Goal: Information Seeking & Learning: Find contact information

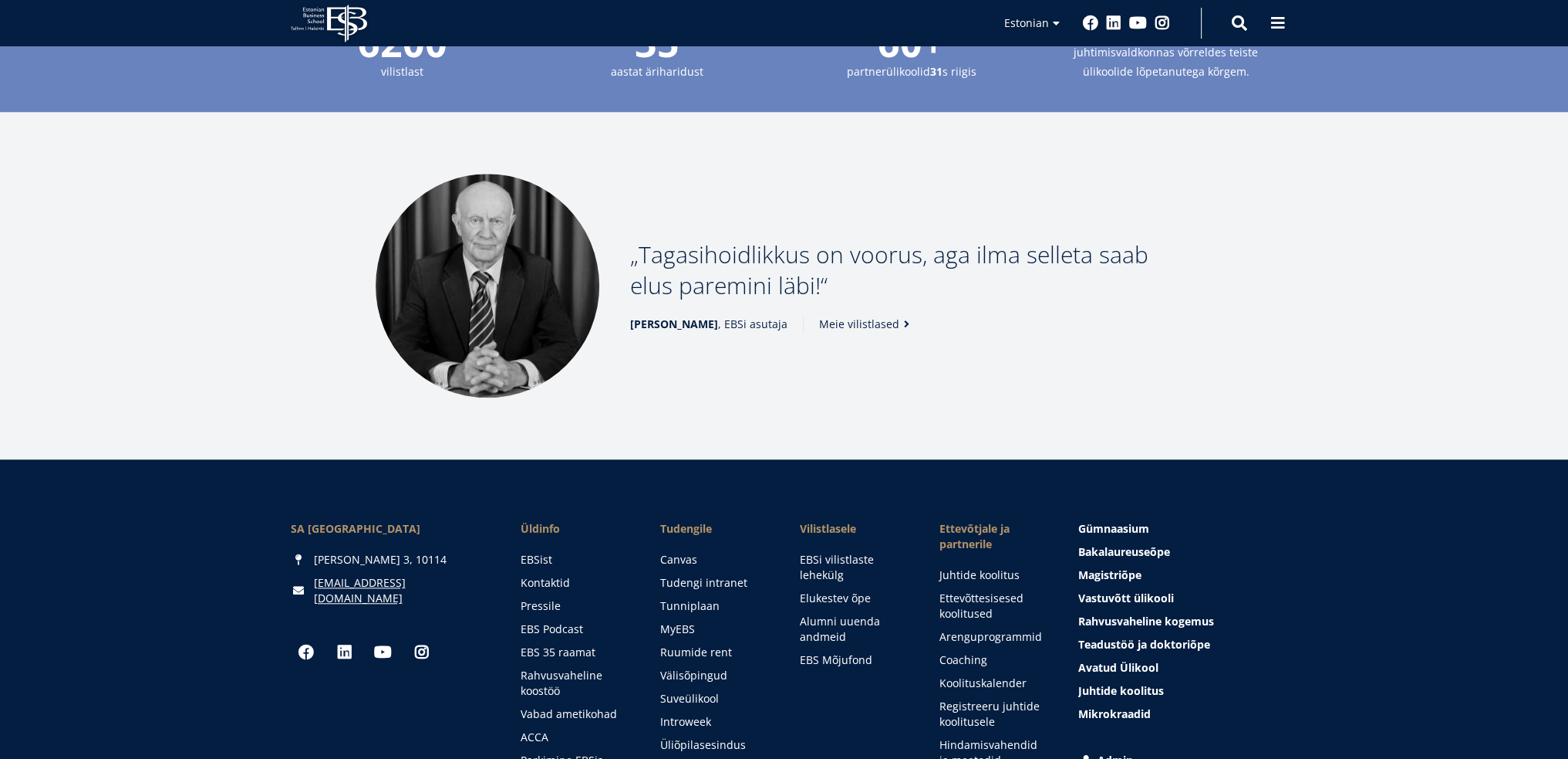
scroll to position [2053, 0]
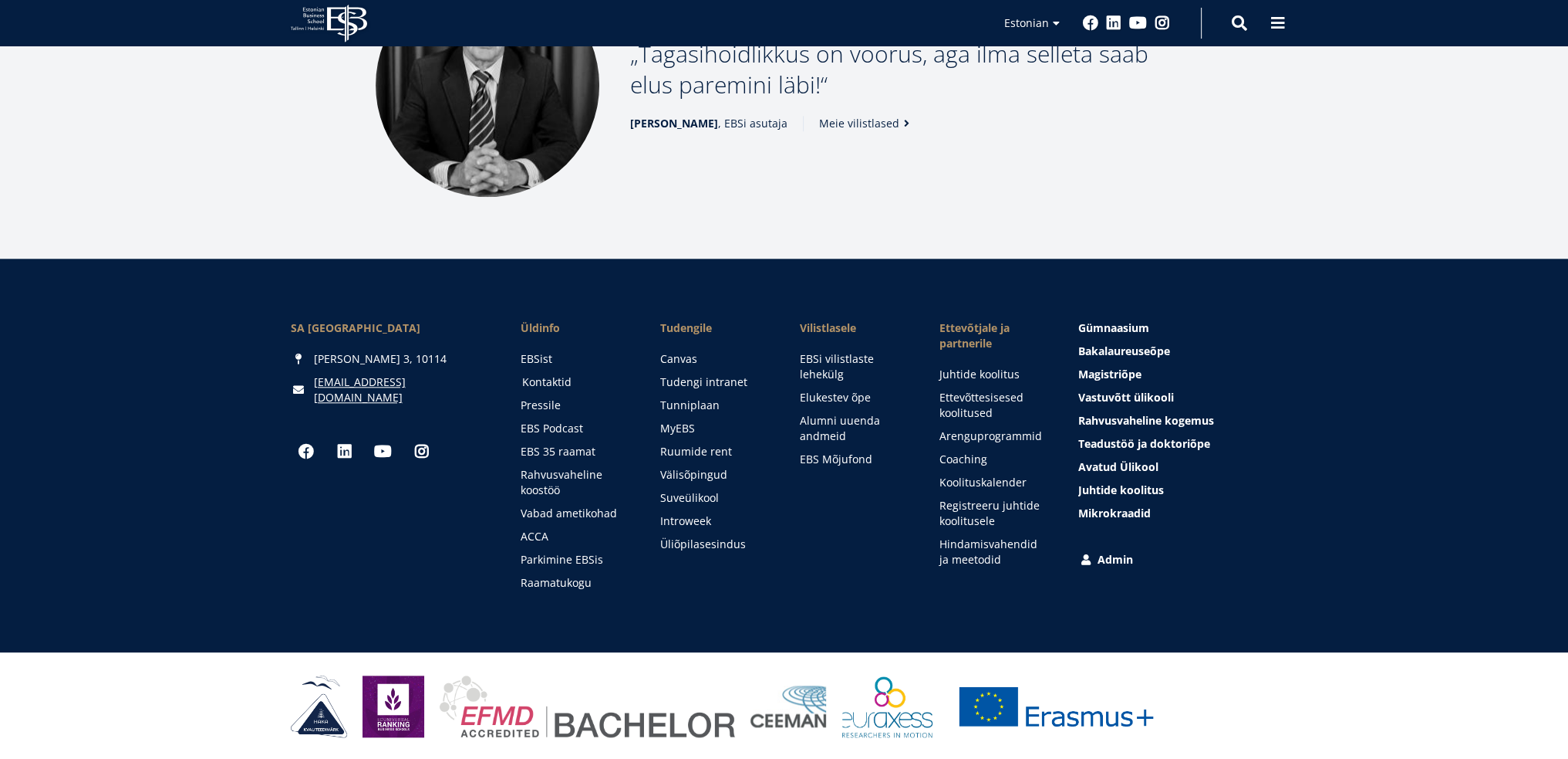
click at [547, 379] on link "Kontaktid" at bounding box center [577, 381] width 109 height 15
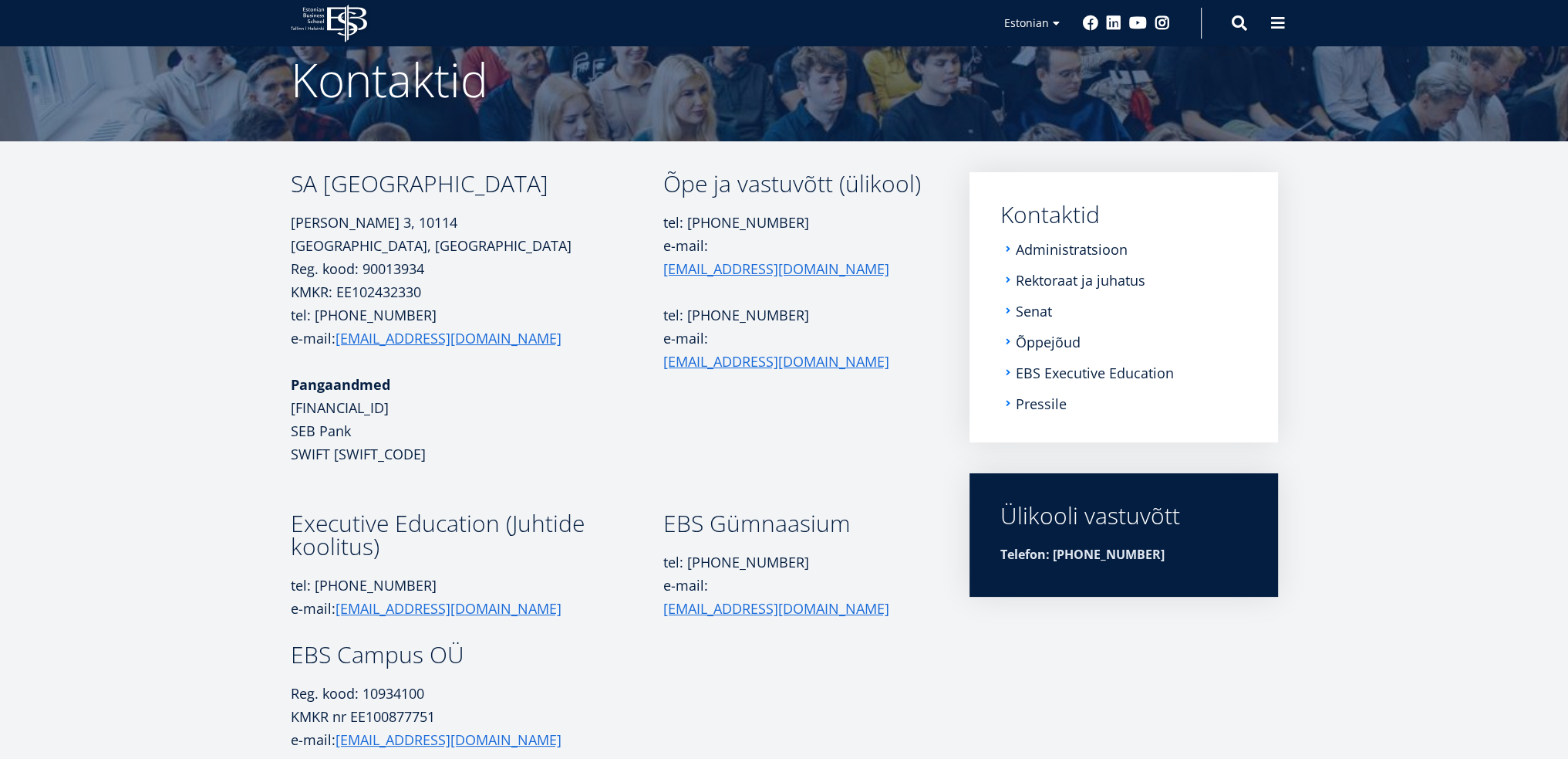
scroll to position [108, 0]
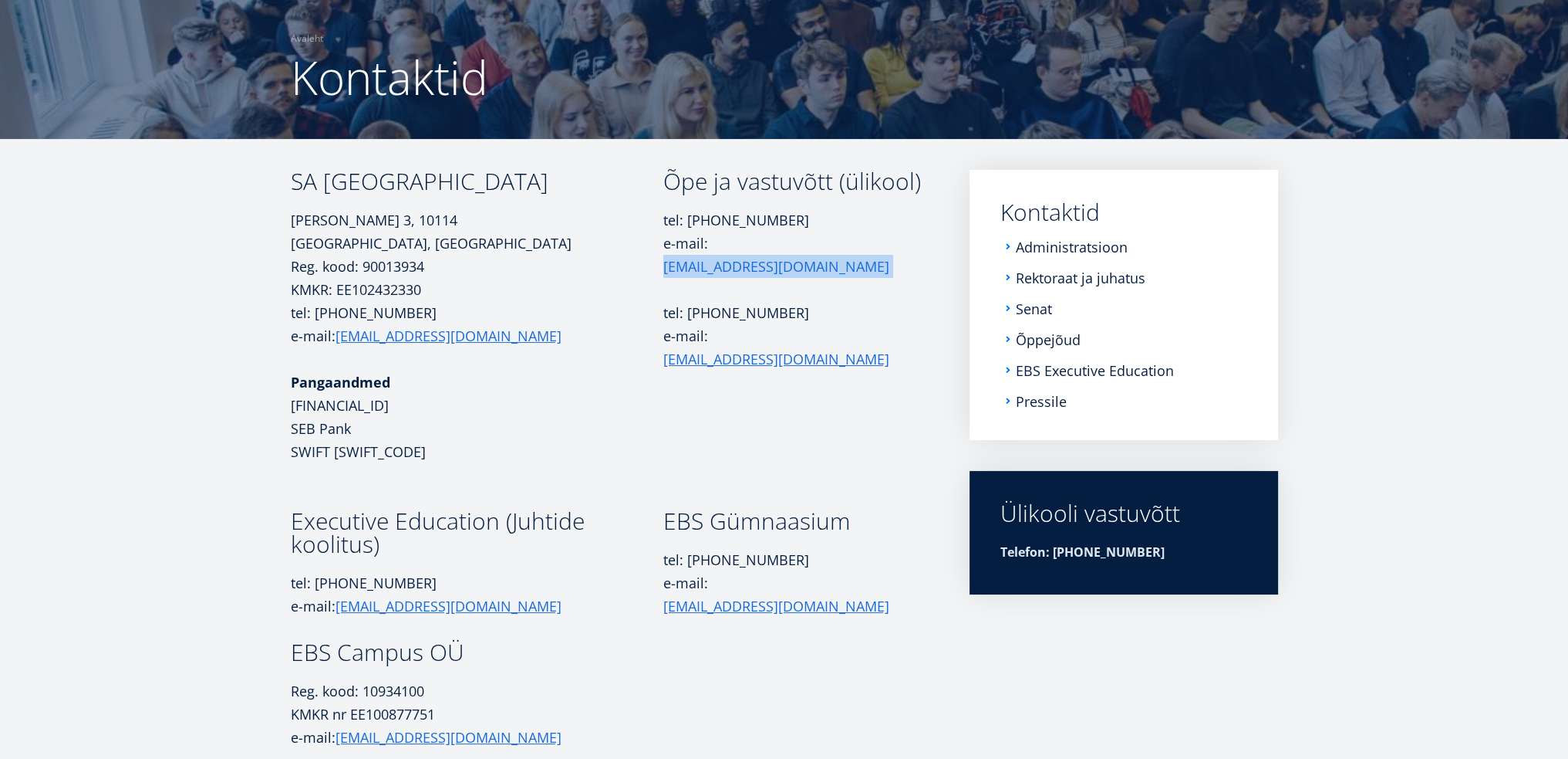
drag, startPoint x: 815, startPoint y: 265, endPoint x: 719, endPoint y: 275, distance: 96.5
click at [719, 275] on p "tel: [PHONE_NUMBER] e-mail: [EMAIL_ADDRESS][DOMAIN_NAME]" at bounding box center [794, 243] width 261 height 70
copy p "[EMAIL_ADDRESS][DOMAIN_NAME]"
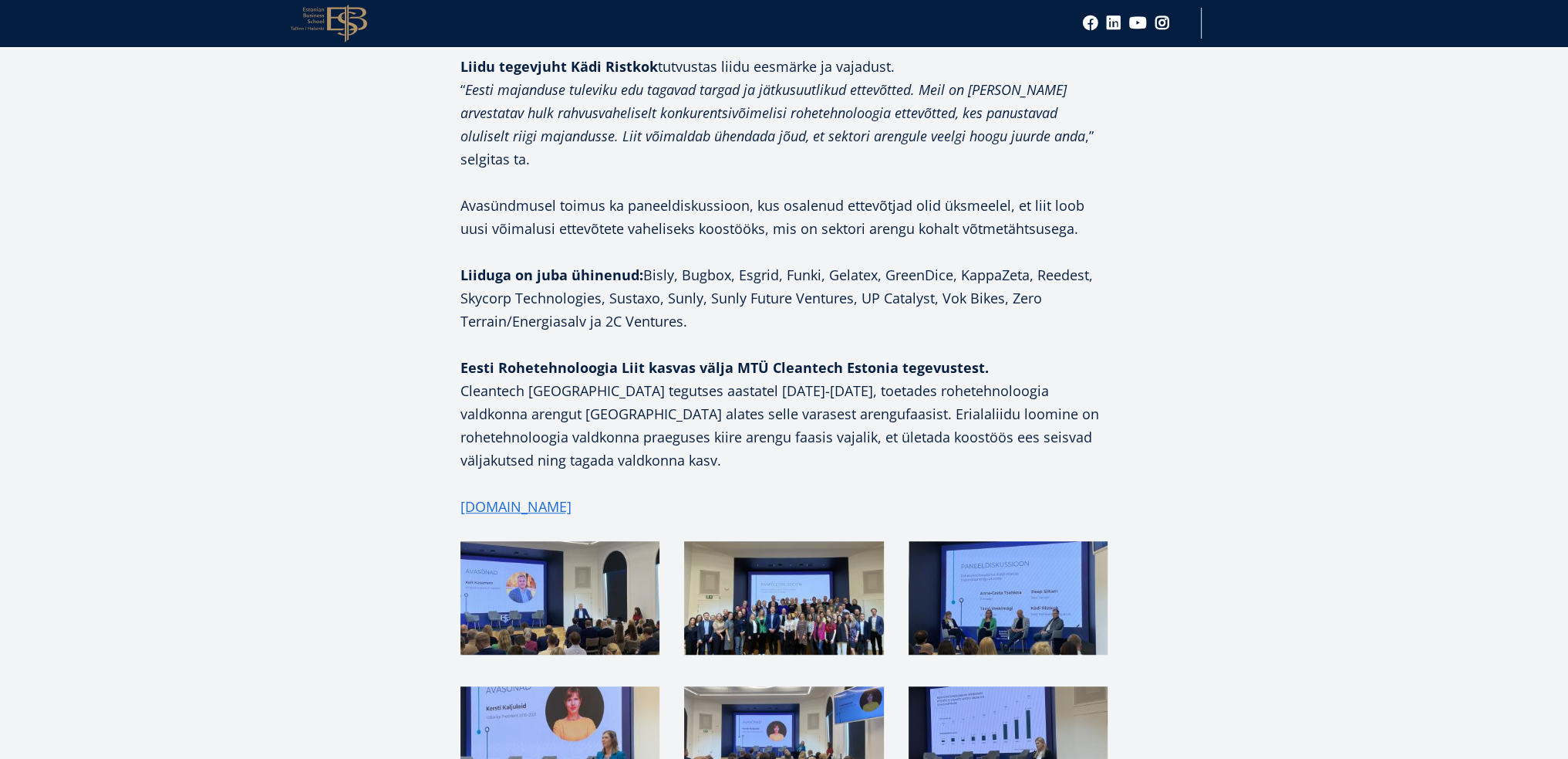
scroll to position [1312, 0]
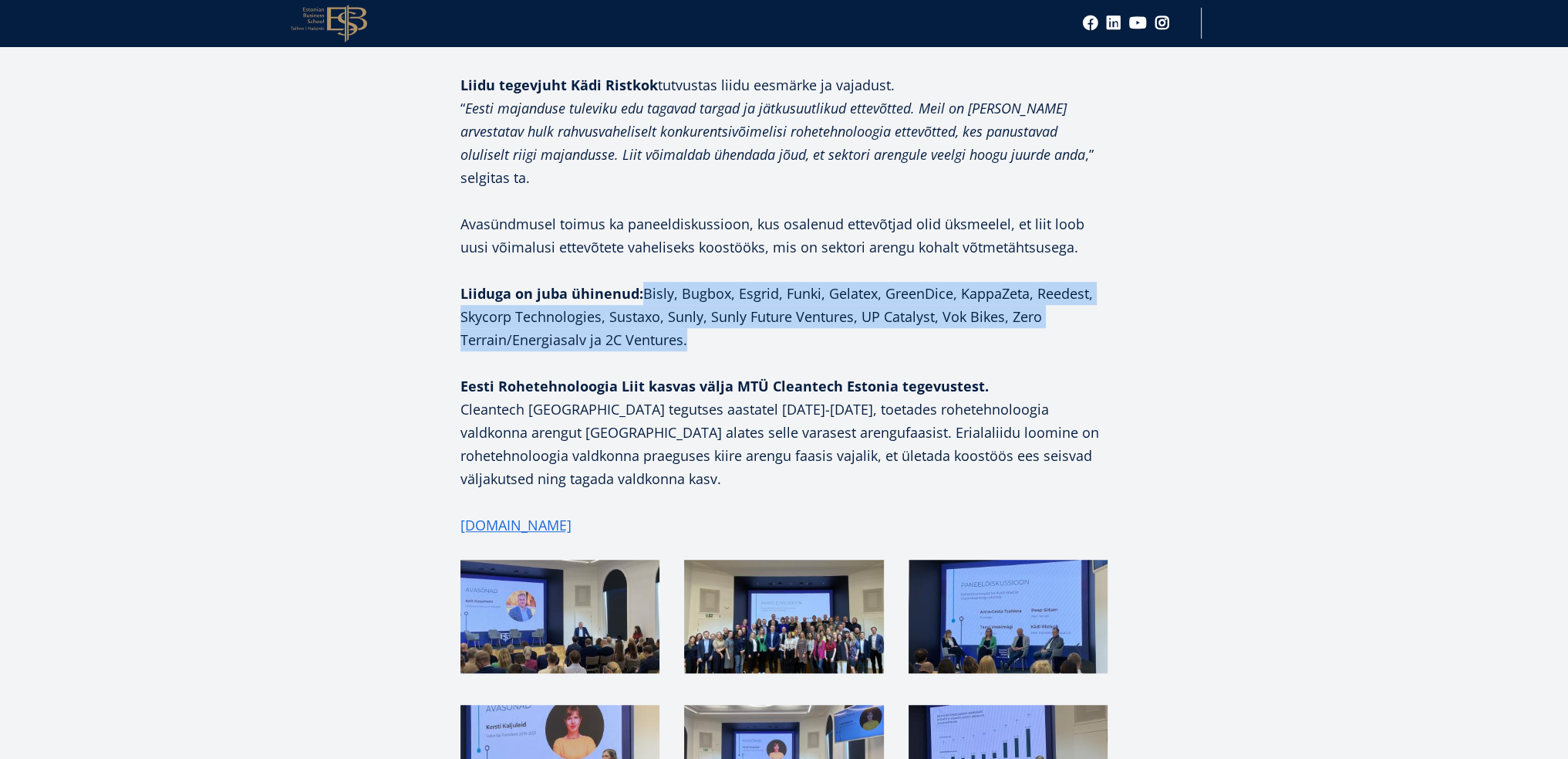
drag, startPoint x: 693, startPoint y: 345, endPoint x: 641, endPoint y: 294, distance: 72.8
click at [641, 294] on p "Liiduga on juba ühinenud: Bisly, Bugbox, Esgrid, Funki, Gelatex, GreenDice, Kap…" at bounding box center [784, 317] width 648 height 70
copy p "Bisly, Bugbox, Esgrid, Funki, Gelatex, GreenDice, KappaZeta, Reedest, Skycorp T…"
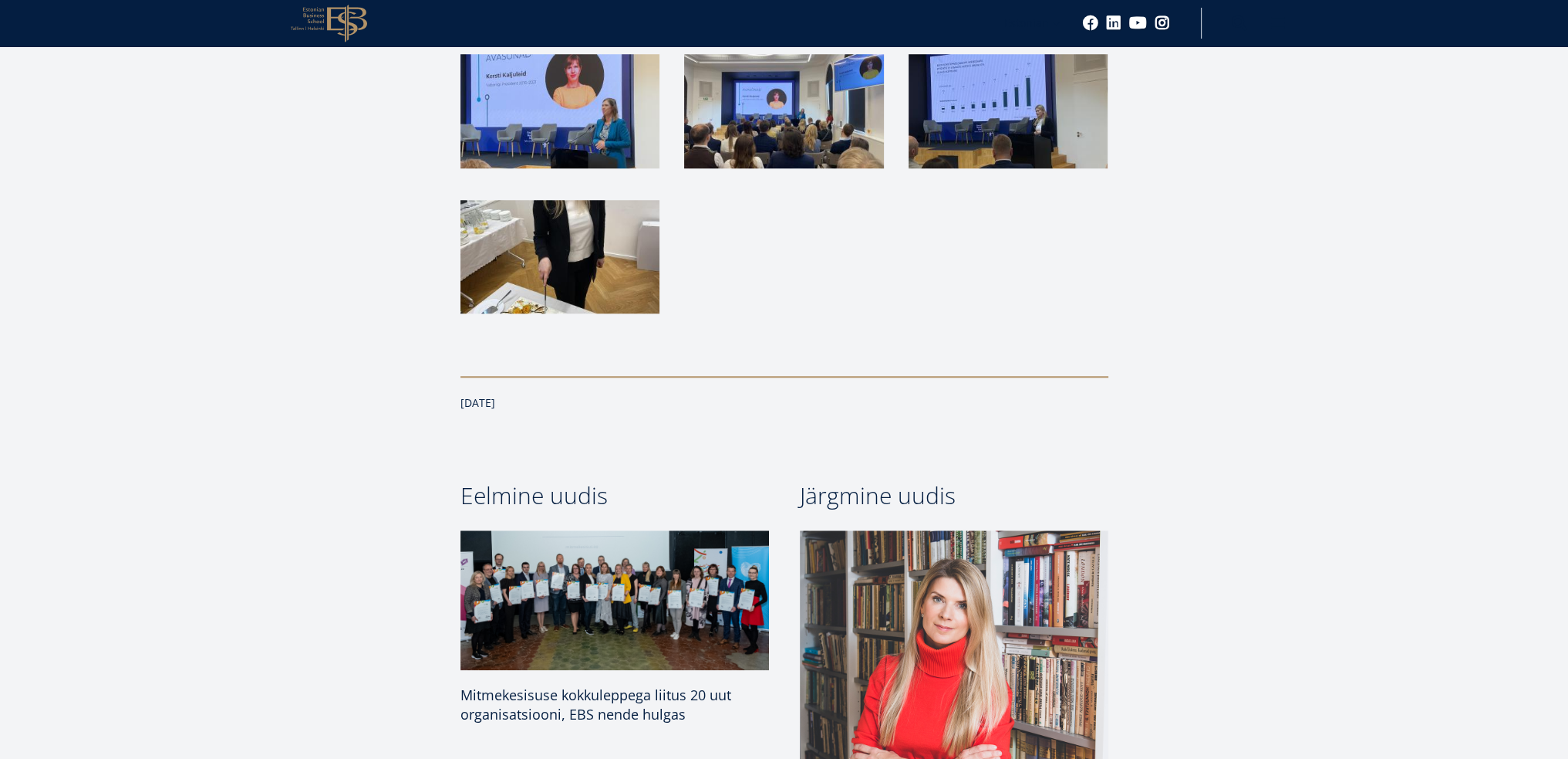
scroll to position [2239, 0]
